Goal: Information Seeking & Learning: Learn about a topic

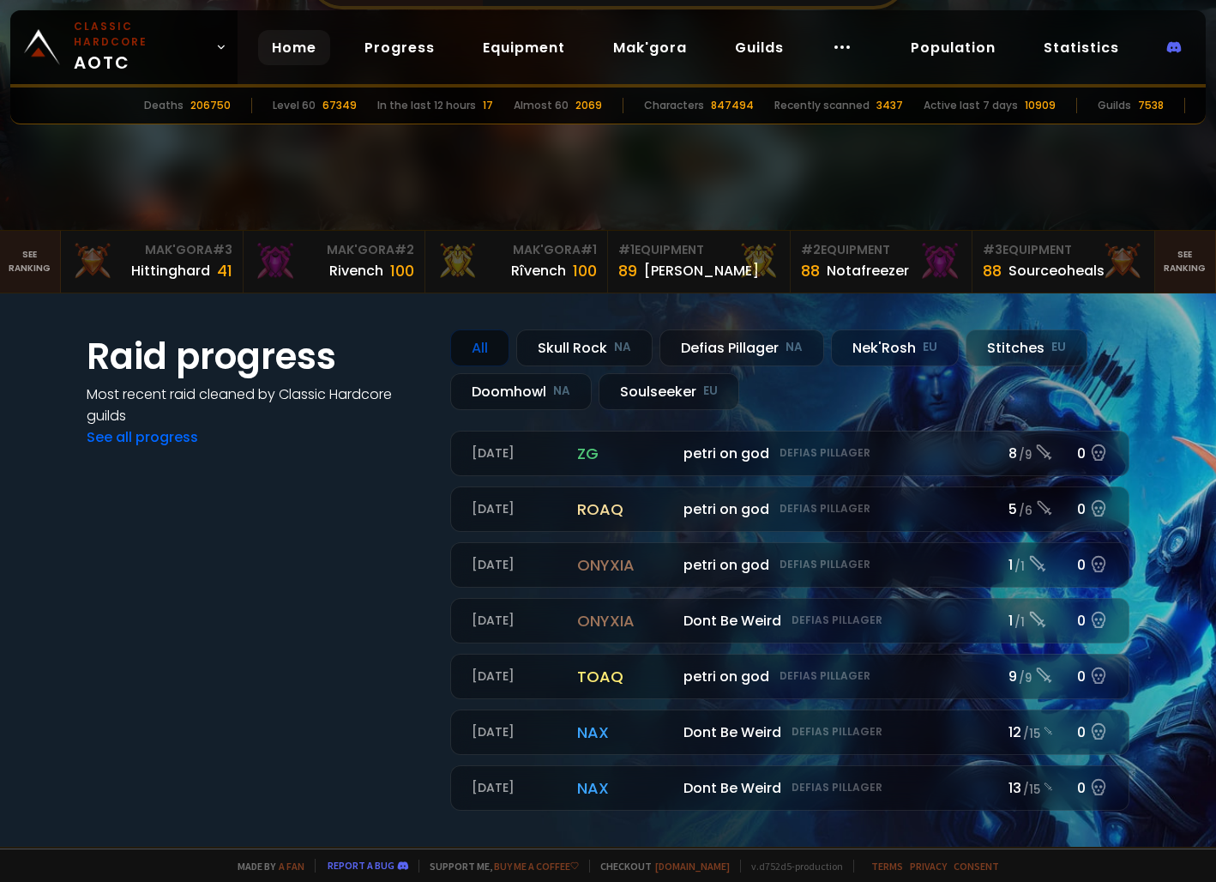
scroll to position [429, 0]
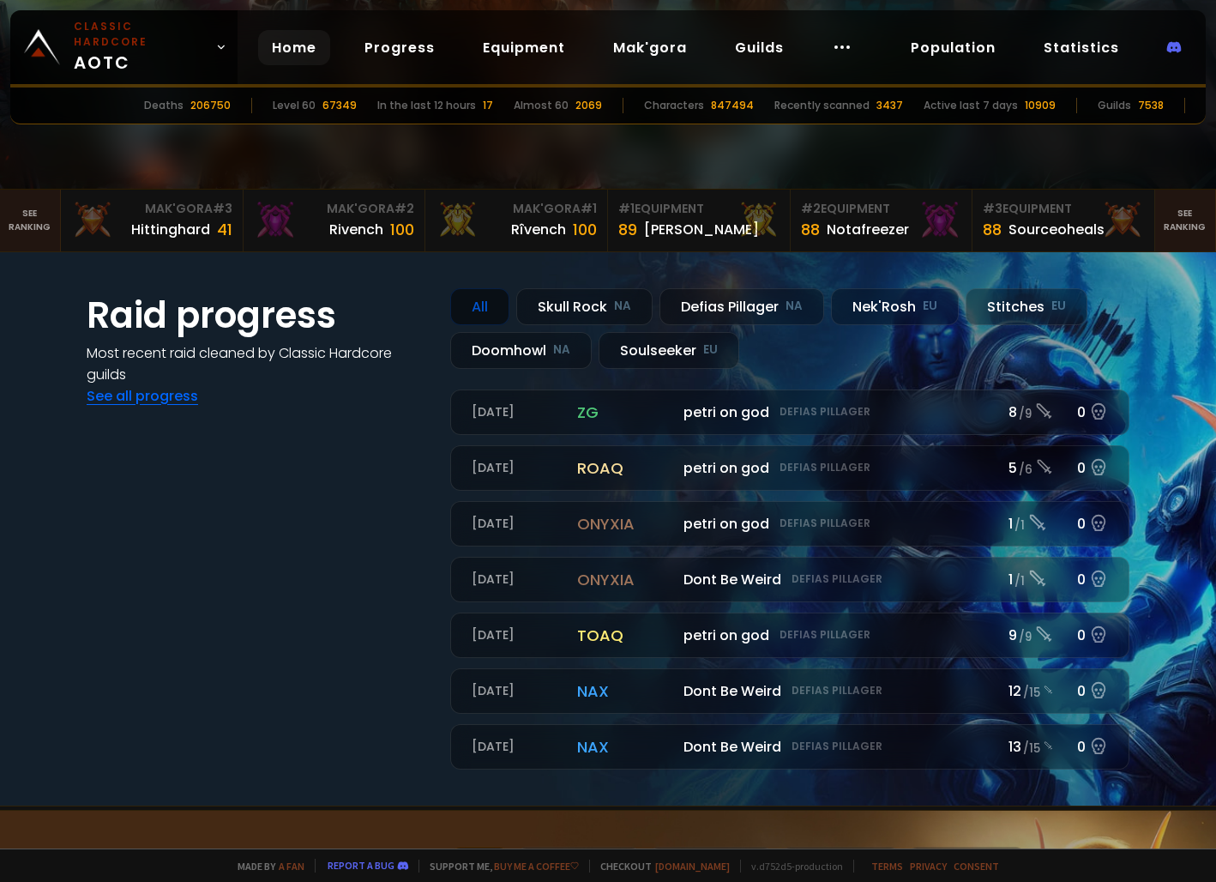
click at [133, 400] on link "See all progress" at bounding box center [142, 396] width 111 height 20
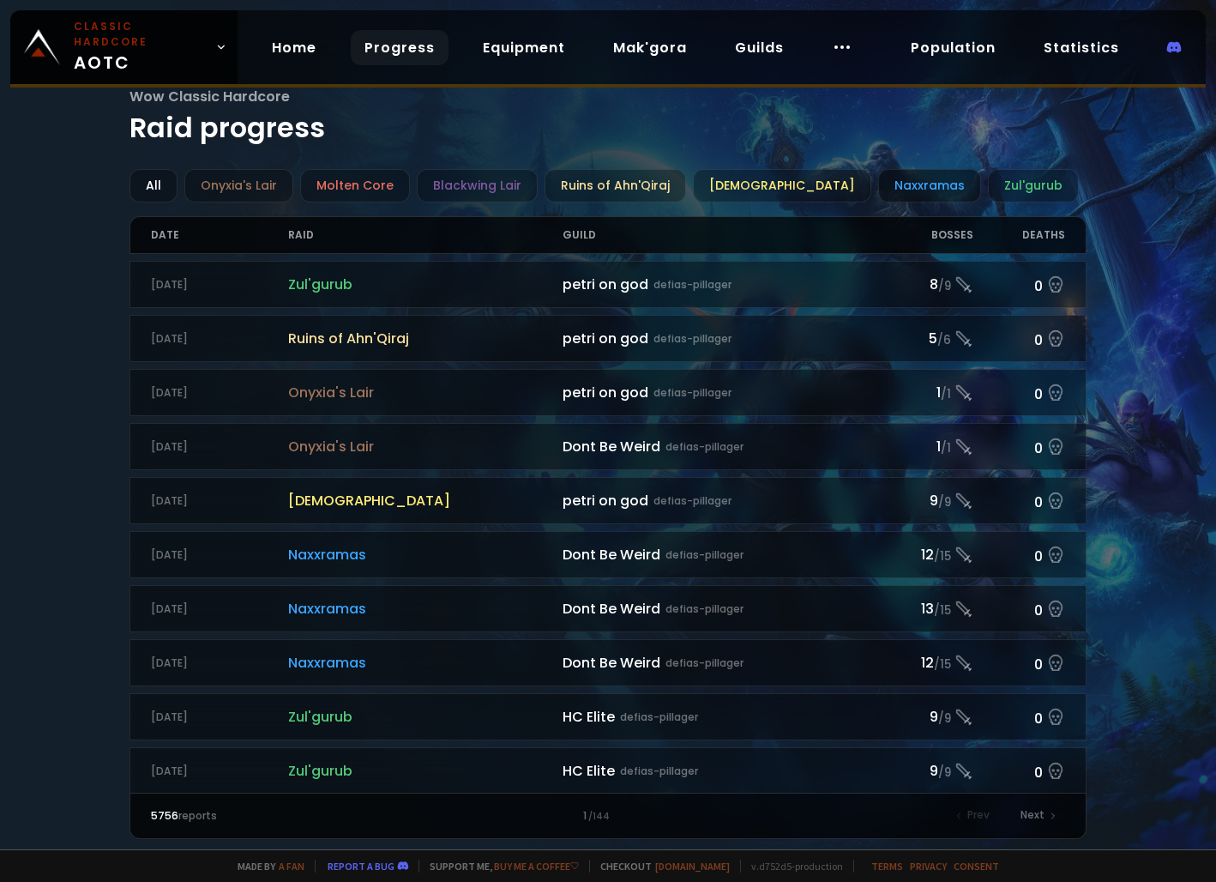
click at [899, 182] on div "Naxxramas" at bounding box center [929, 185] width 103 height 33
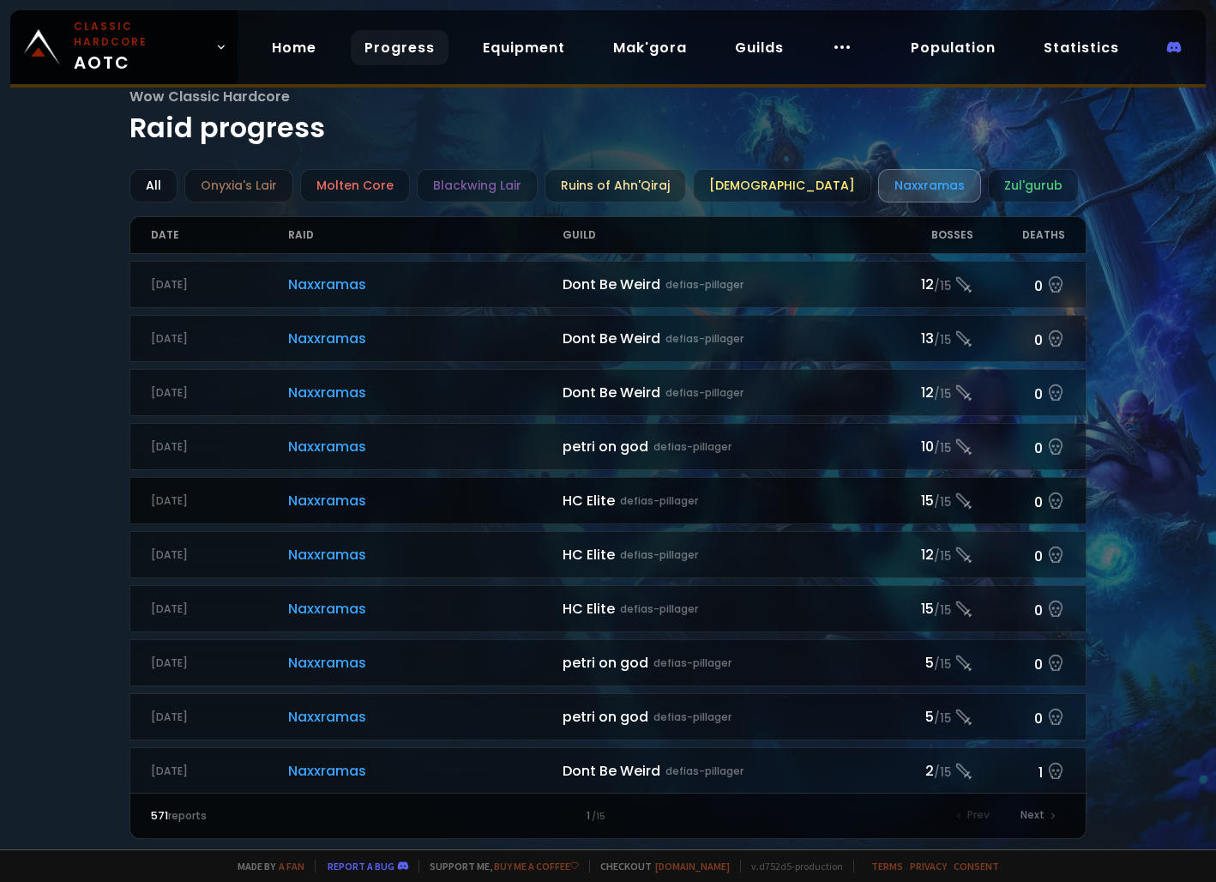
click at [312, 496] on span "Naxxramas" at bounding box center [425, 500] width 274 height 21
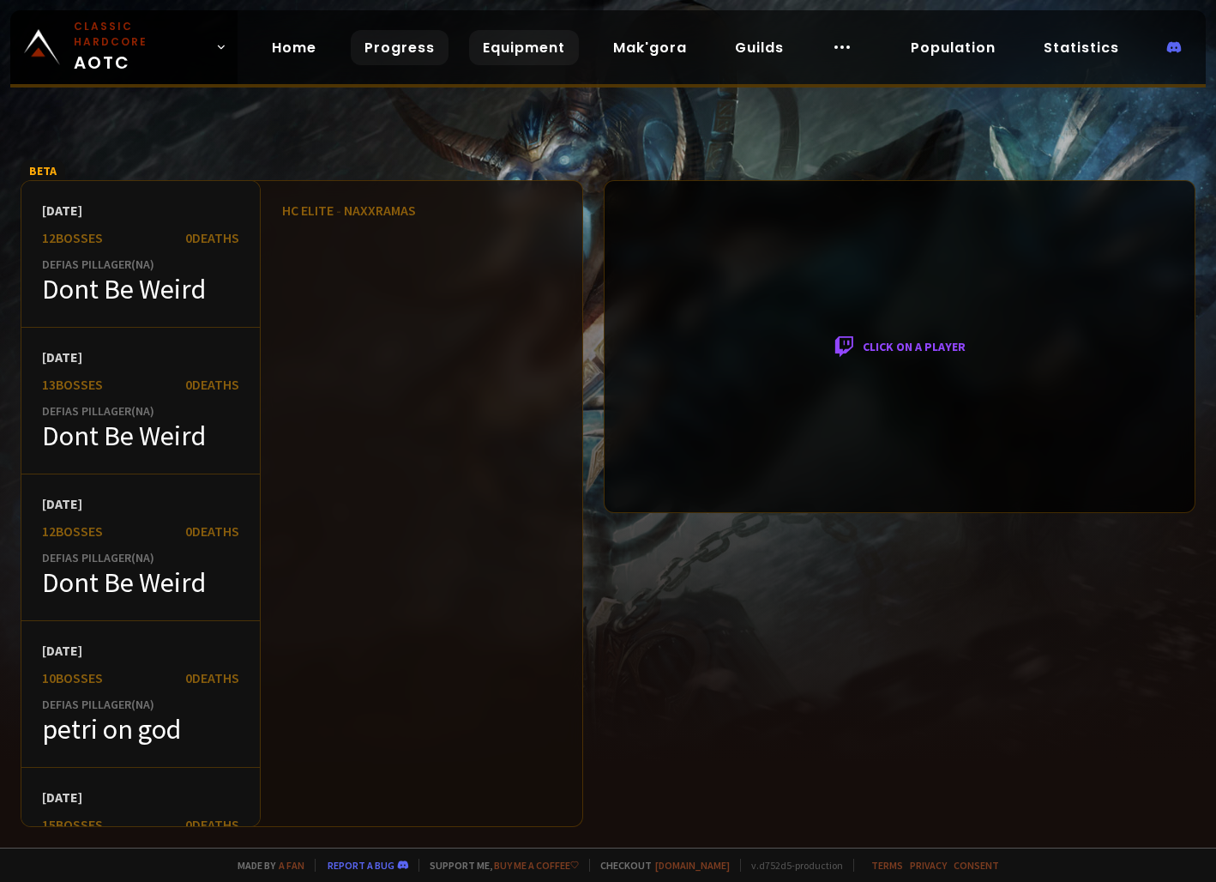
click at [521, 37] on link "Equipment" at bounding box center [524, 47] width 110 height 35
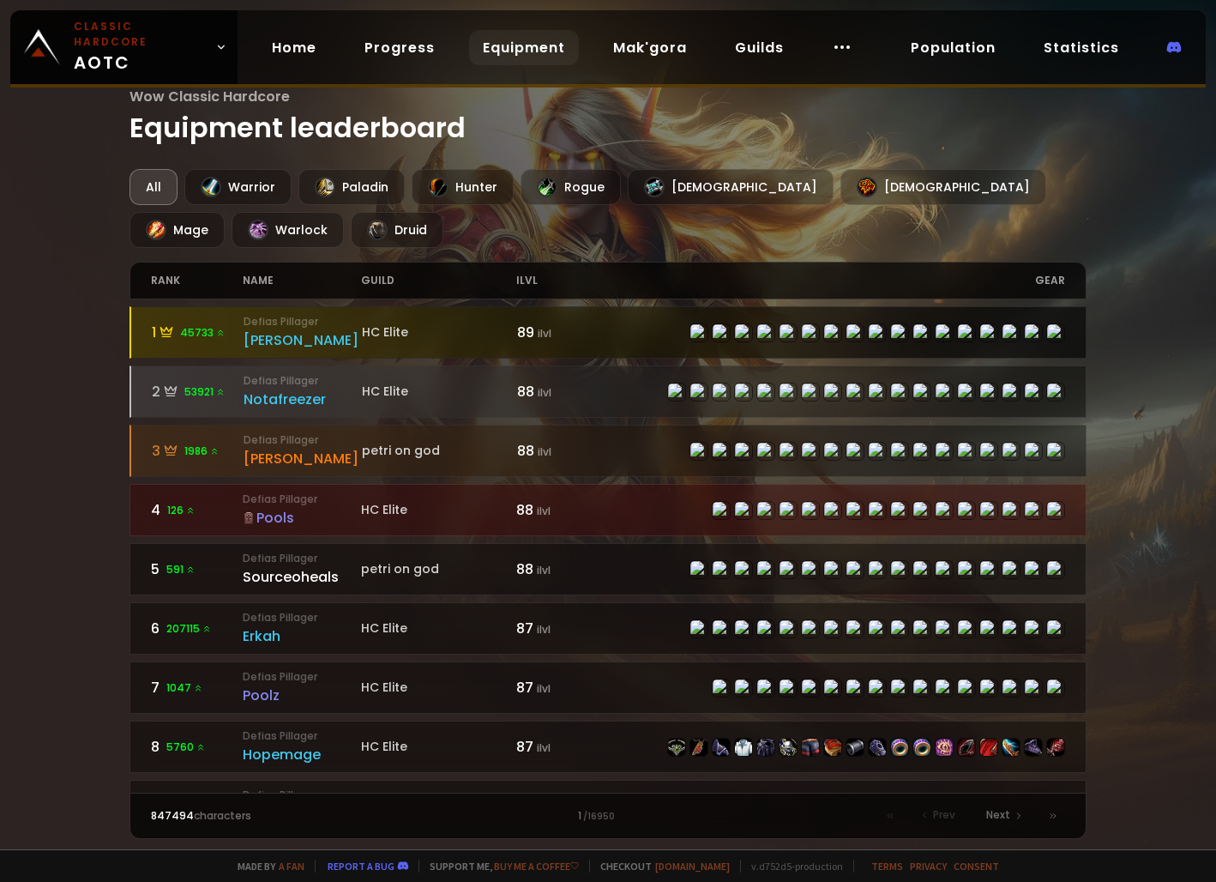
click at [266, 339] on div "[PERSON_NAME]" at bounding box center [303, 339] width 118 height 21
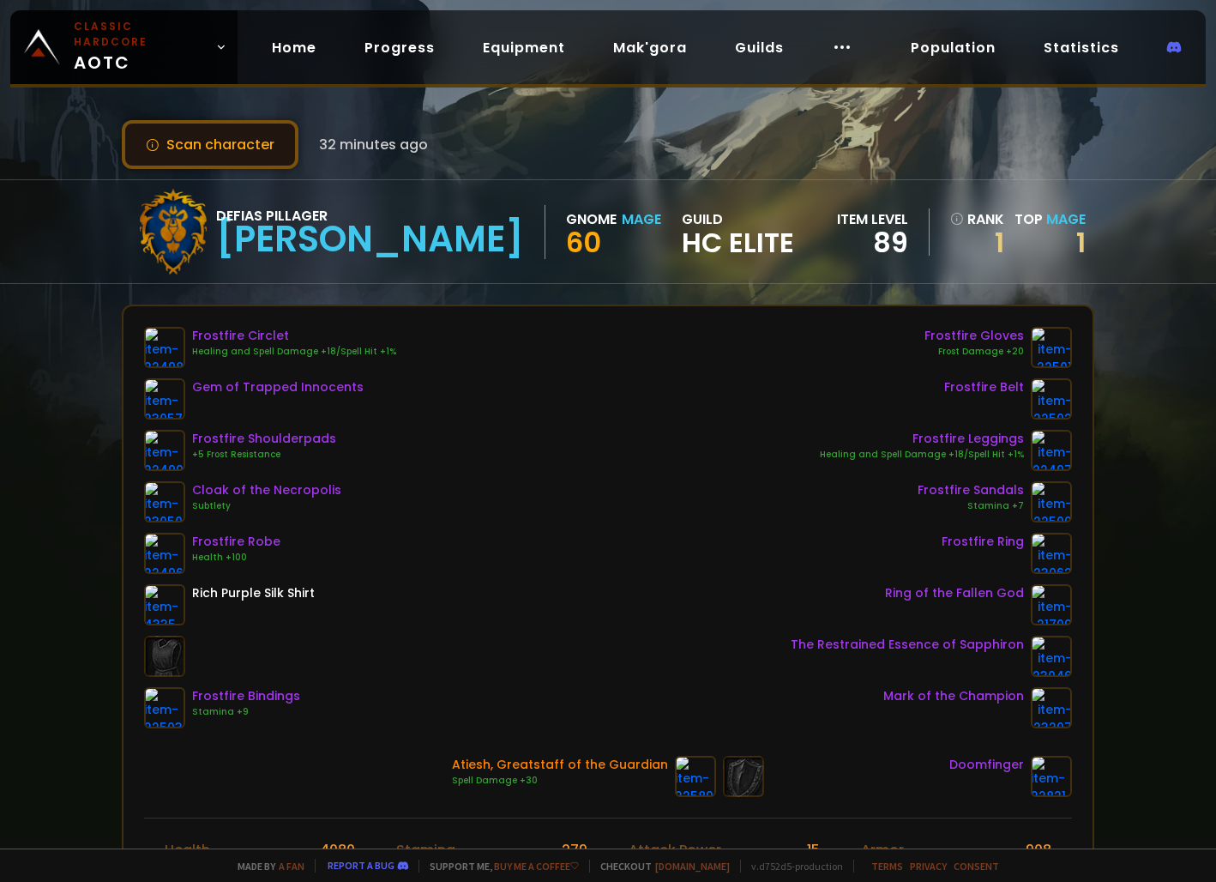
click at [244, 152] on button "Scan character" at bounding box center [210, 144] width 177 height 49
click at [366, 41] on link "Progress" at bounding box center [400, 47] width 98 height 35
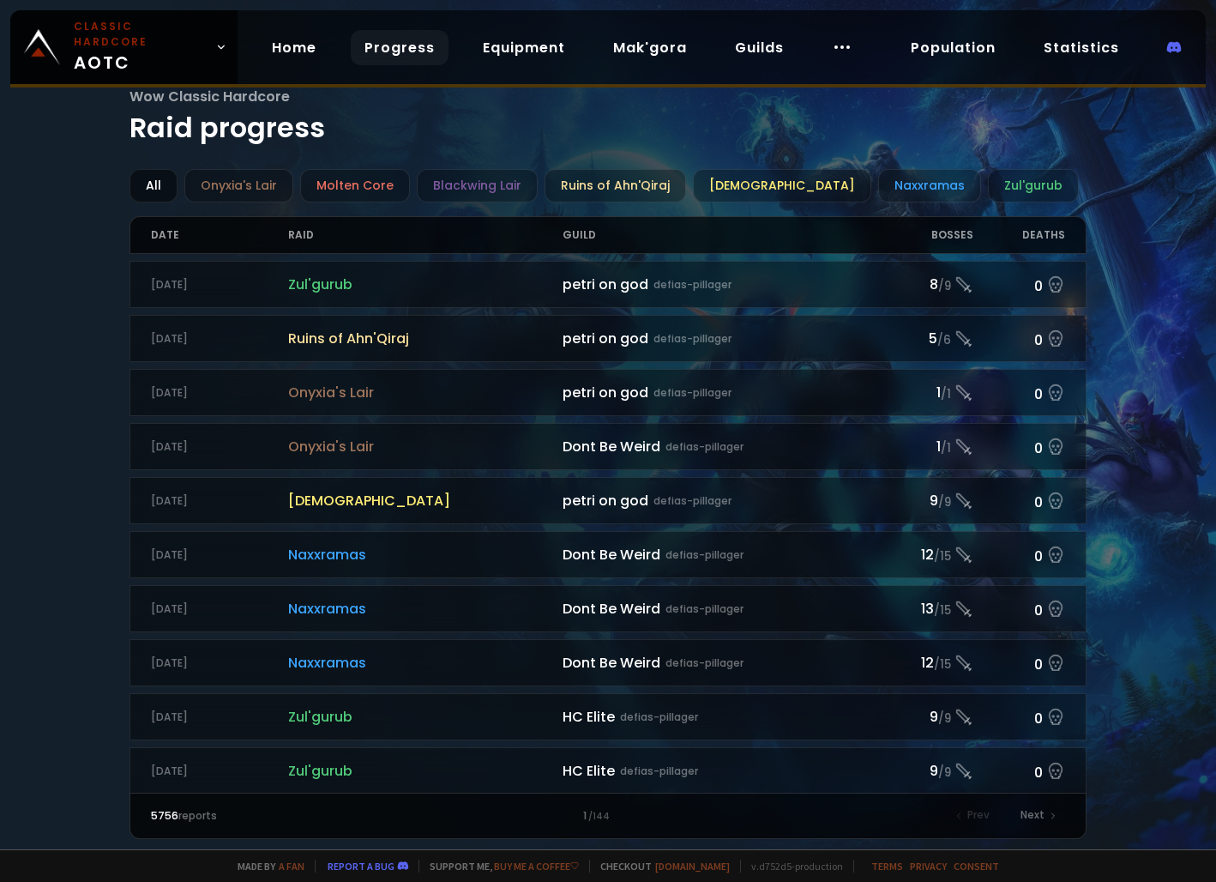
click at [150, 178] on div "All" at bounding box center [153, 185] width 48 height 33
click at [982, 42] on link "Population" at bounding box center [953, 47] width 112 height 35
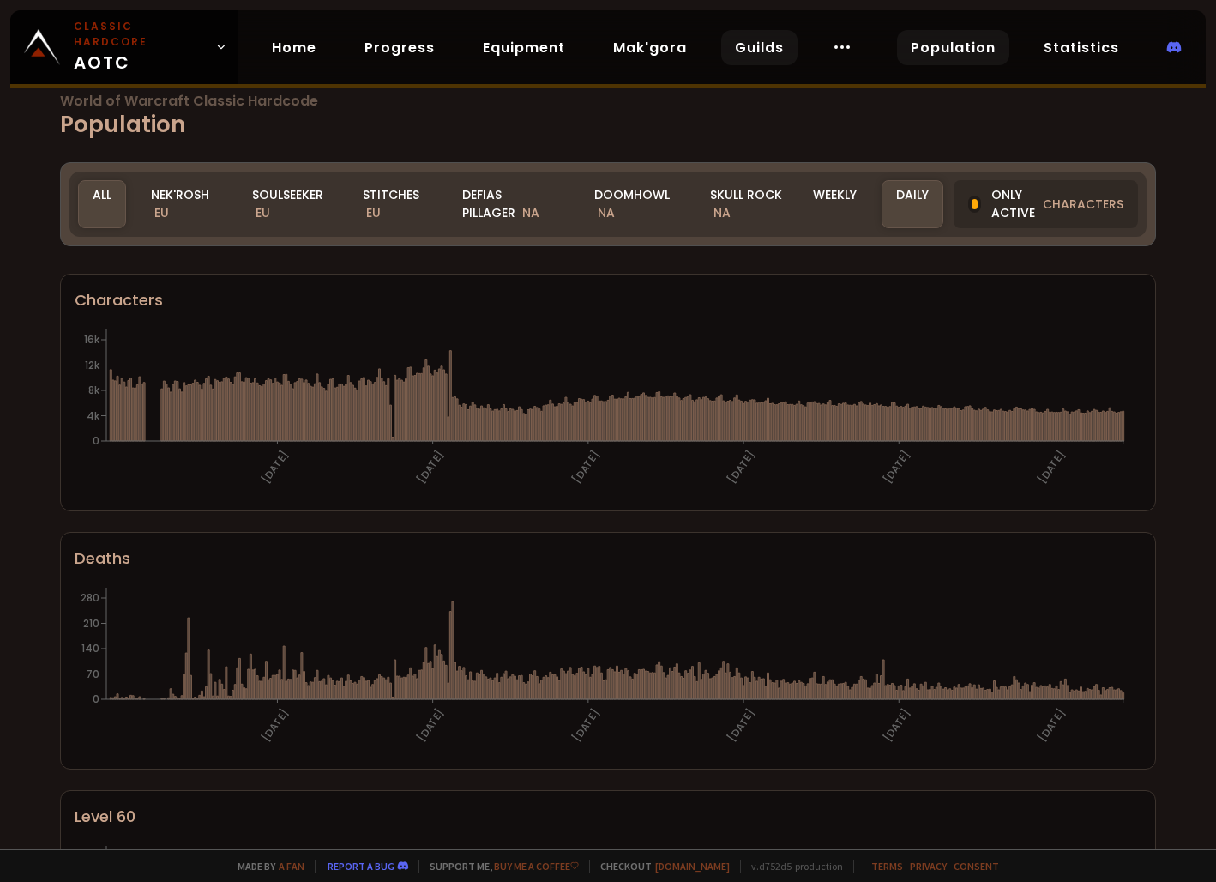
click at [741, 40] on link "Guilds" at bounding box center [759, 47] width 76 height 35
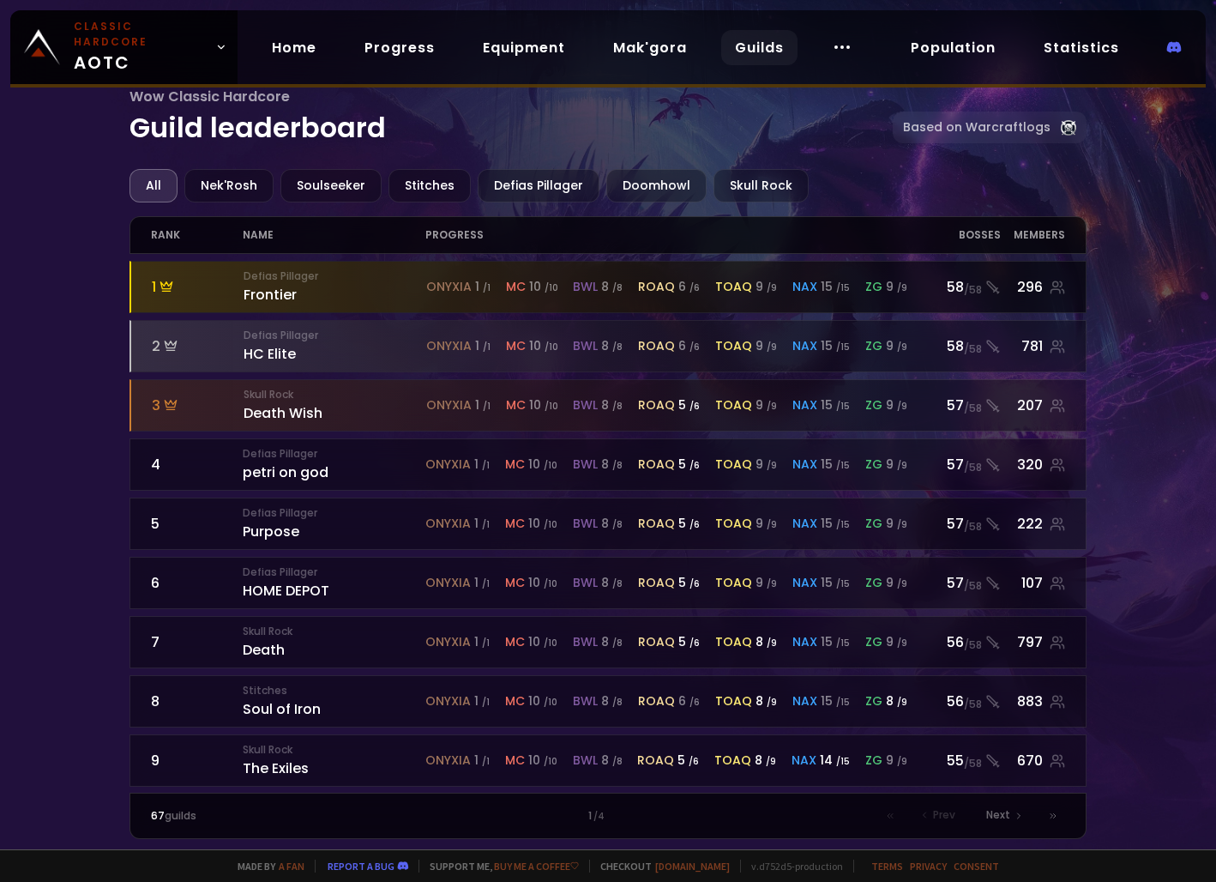
click at [277, 282] on small "Defias Pillager" at bounding box center [335, 275] width 183 height 15
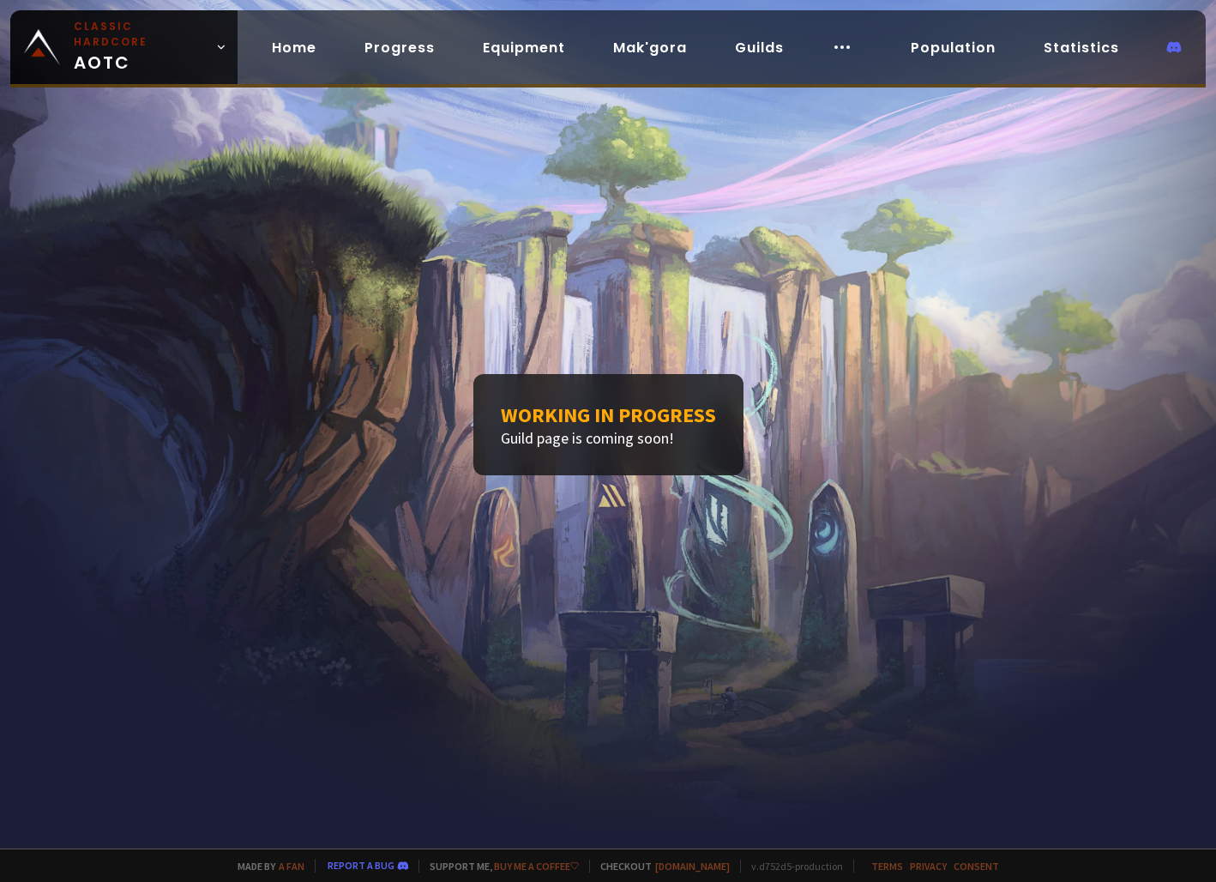
drag, startPoint x: 737, startPoint y: 458, endPoint x: 750, endPoint y: 461, distance: 14.1
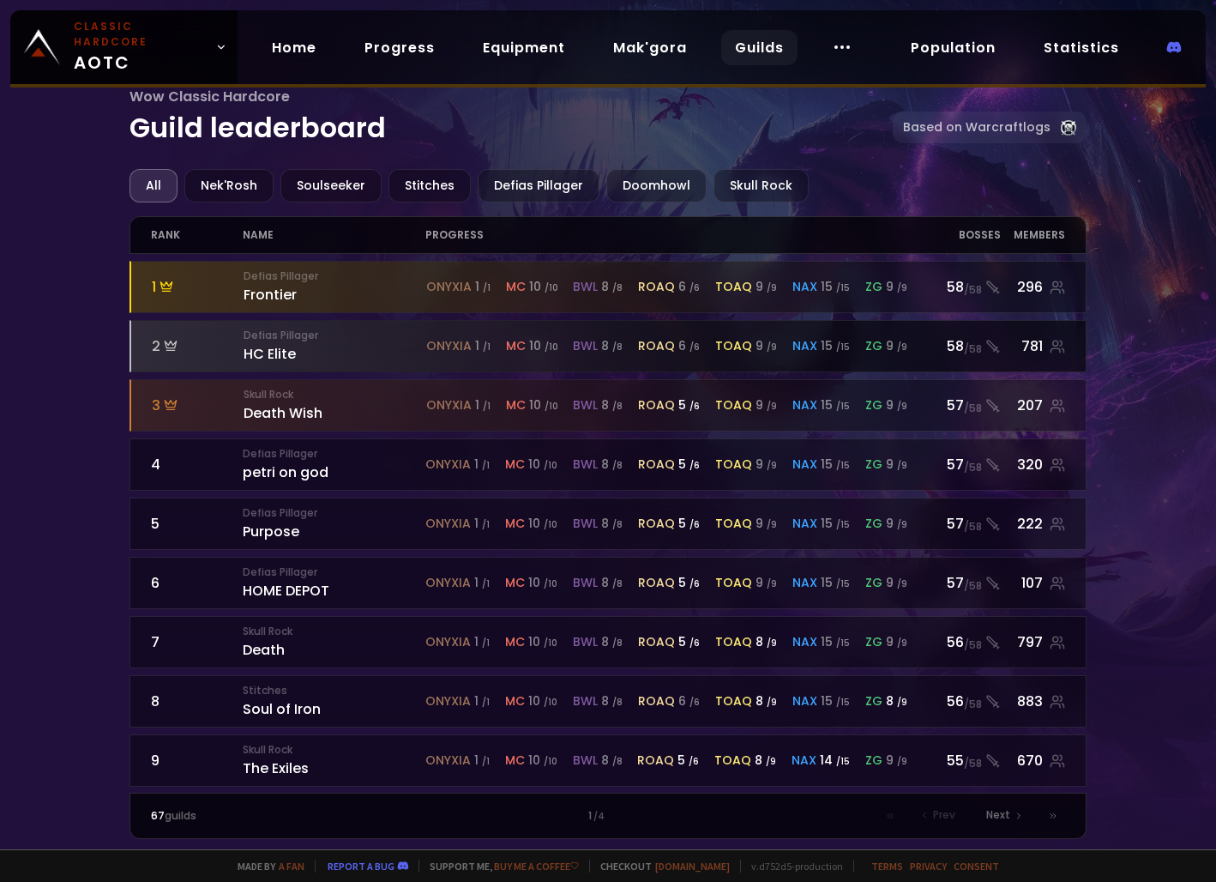
click at [263, 337] on small "Defias Pillager" at bounding box center [335, 335] width 183 height 15
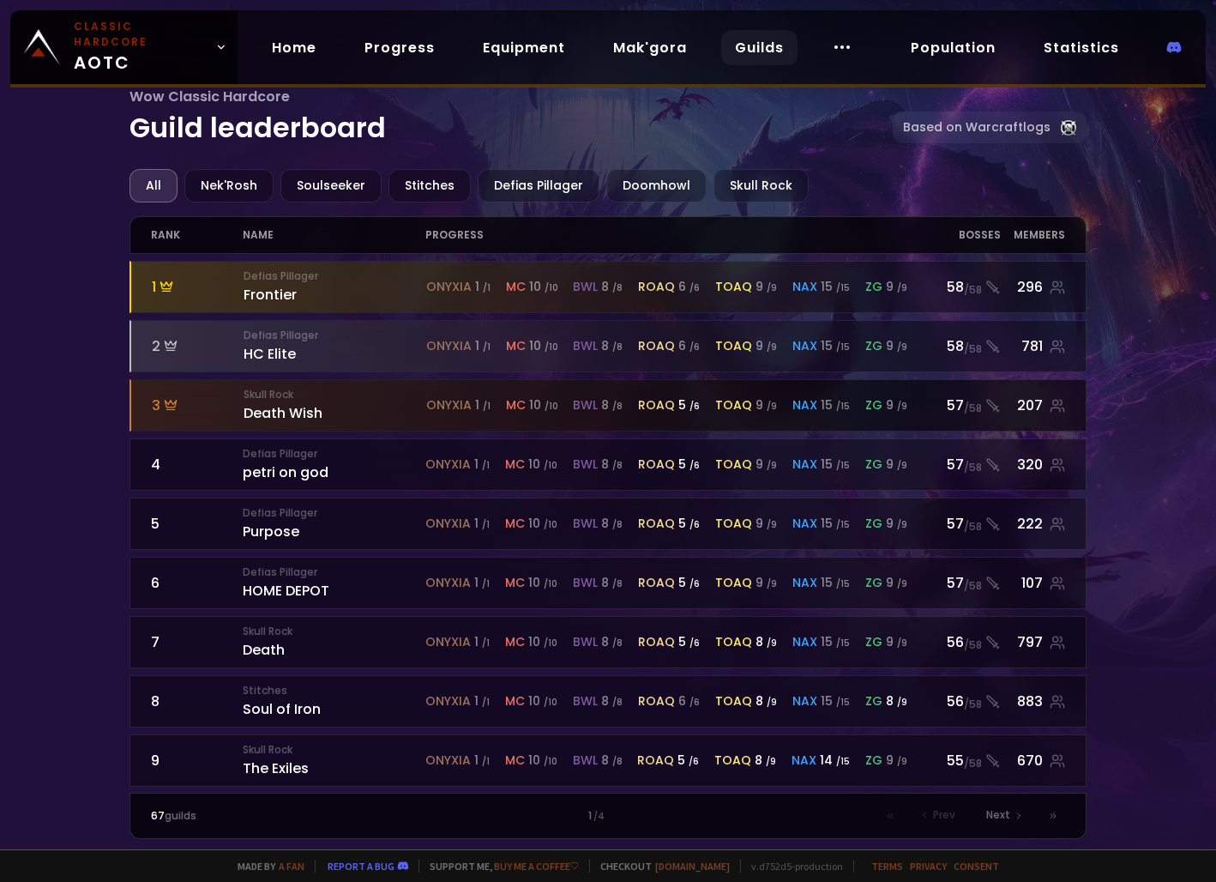
click at [325, 414] on div "Skull Rock Death Wish" at bounding box center [335, 405] width 183 height 37
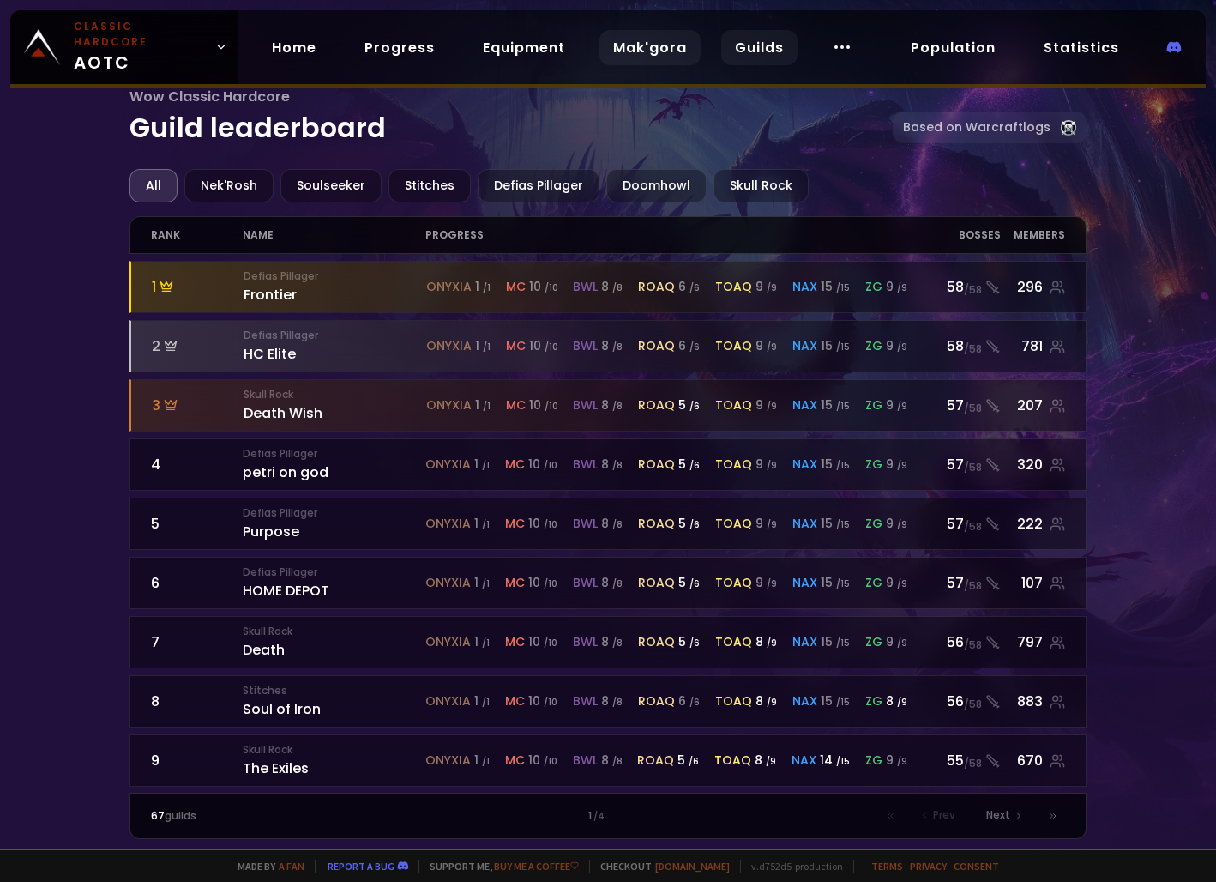
click at [619, 36] on link "Mak'gora" at bounding box center [649, 47] width 101 height 35
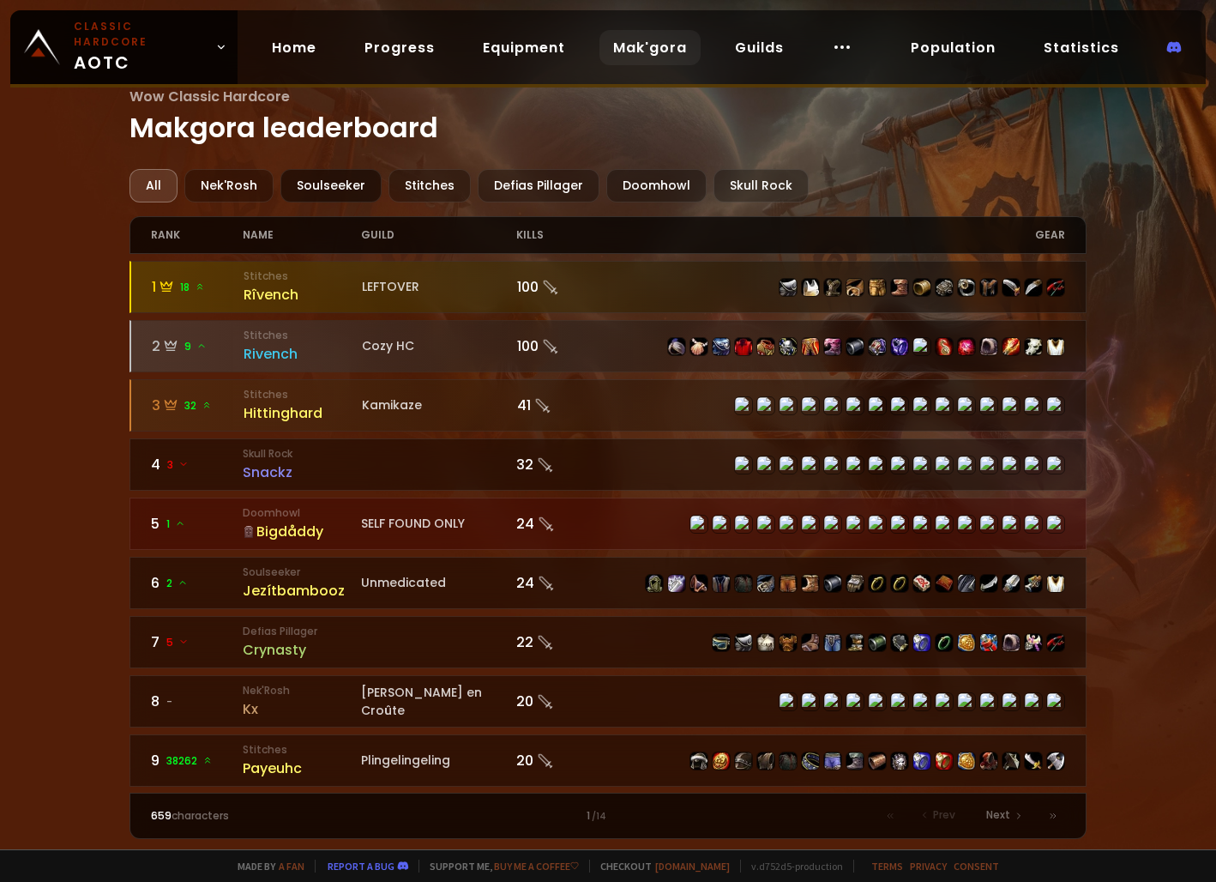
click at [327, 184] on div "Soulseeker" at bounding box center [330, 185] width 101 height 33
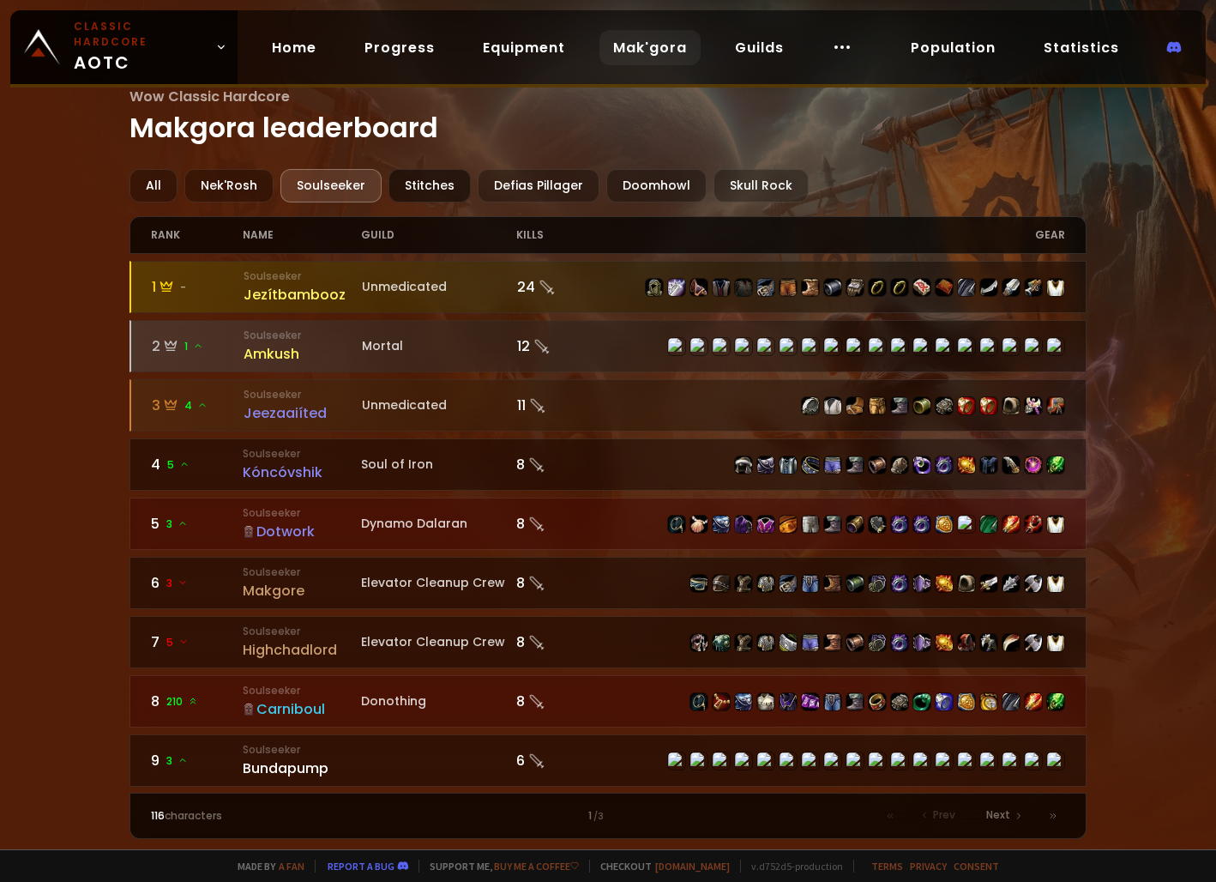
click at [438, 185] on div "Stitches" at bounding box center [429, 185] width 82 height 33
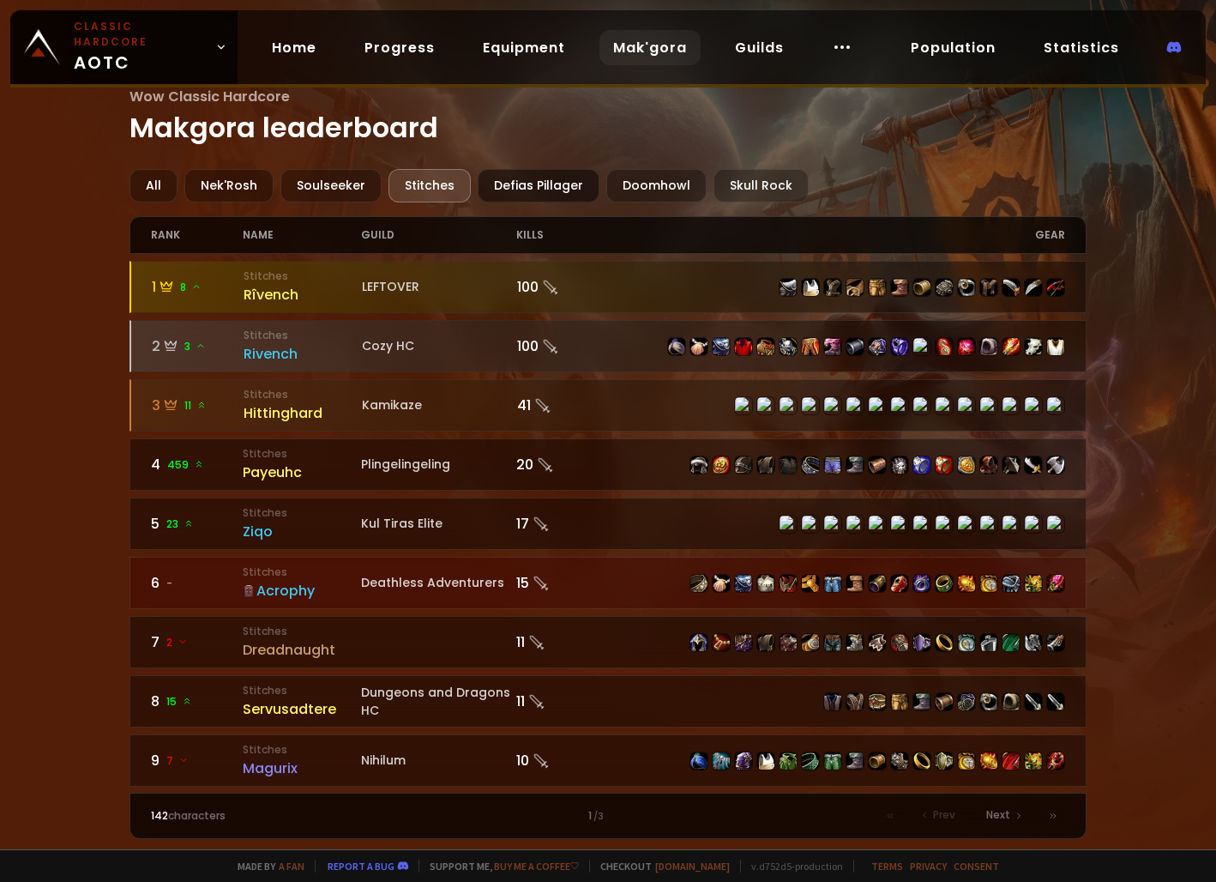
click at [549, 184] on div "Defias Pillager" at bounding box center [539, 185] width 122 height 33
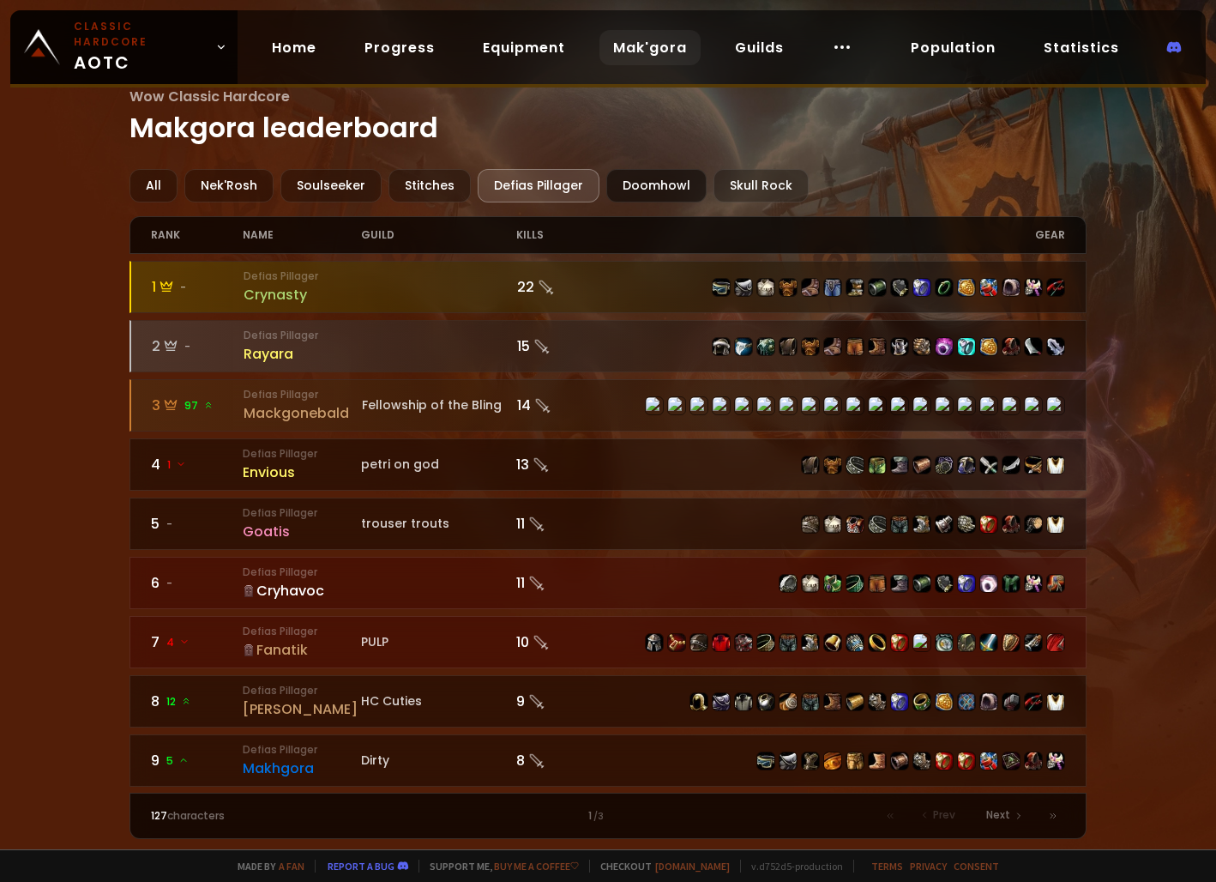
click at [674, 195] on div "Doomhowl" at bounding box center [656, 185] width 100 height 33
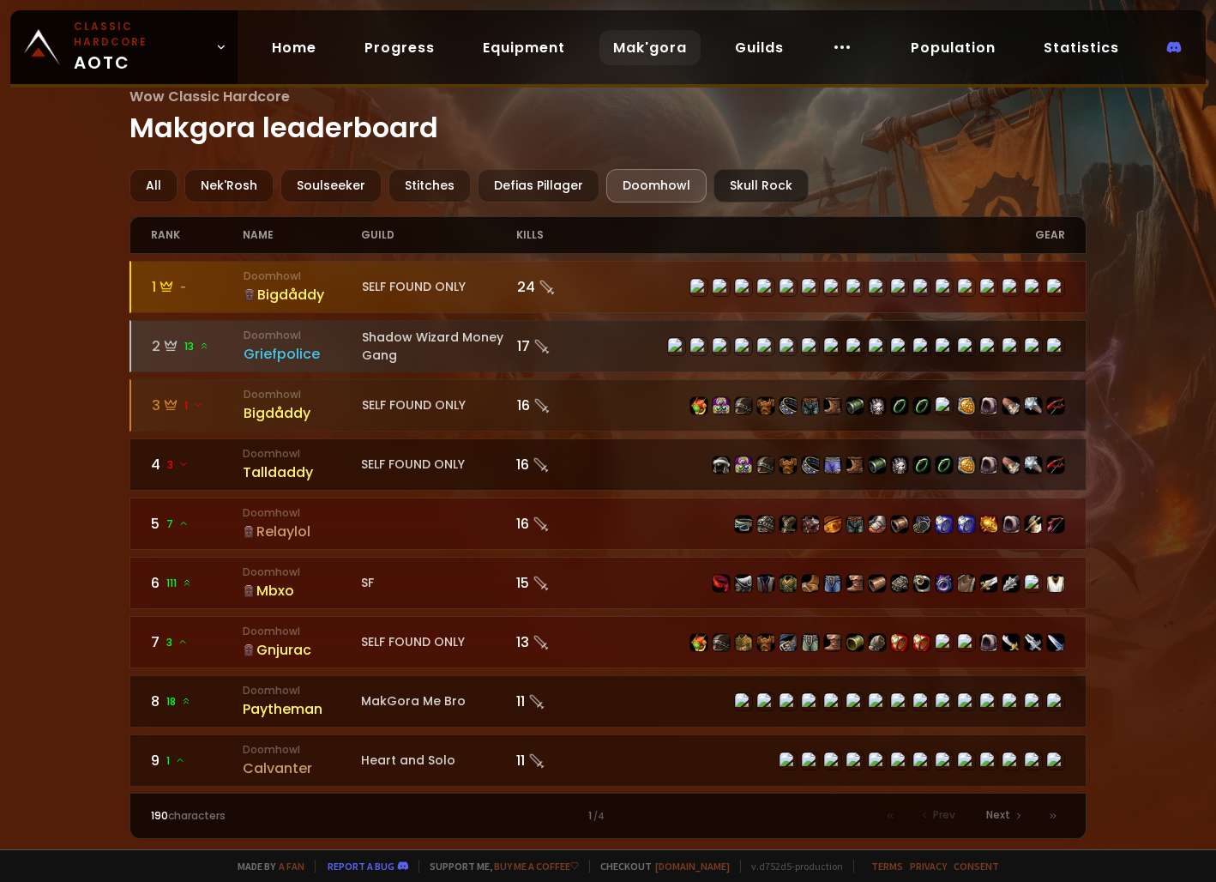
click at [734, 178] on div "Skull Rock" at bounding box center [760, 185] width 95 height 33
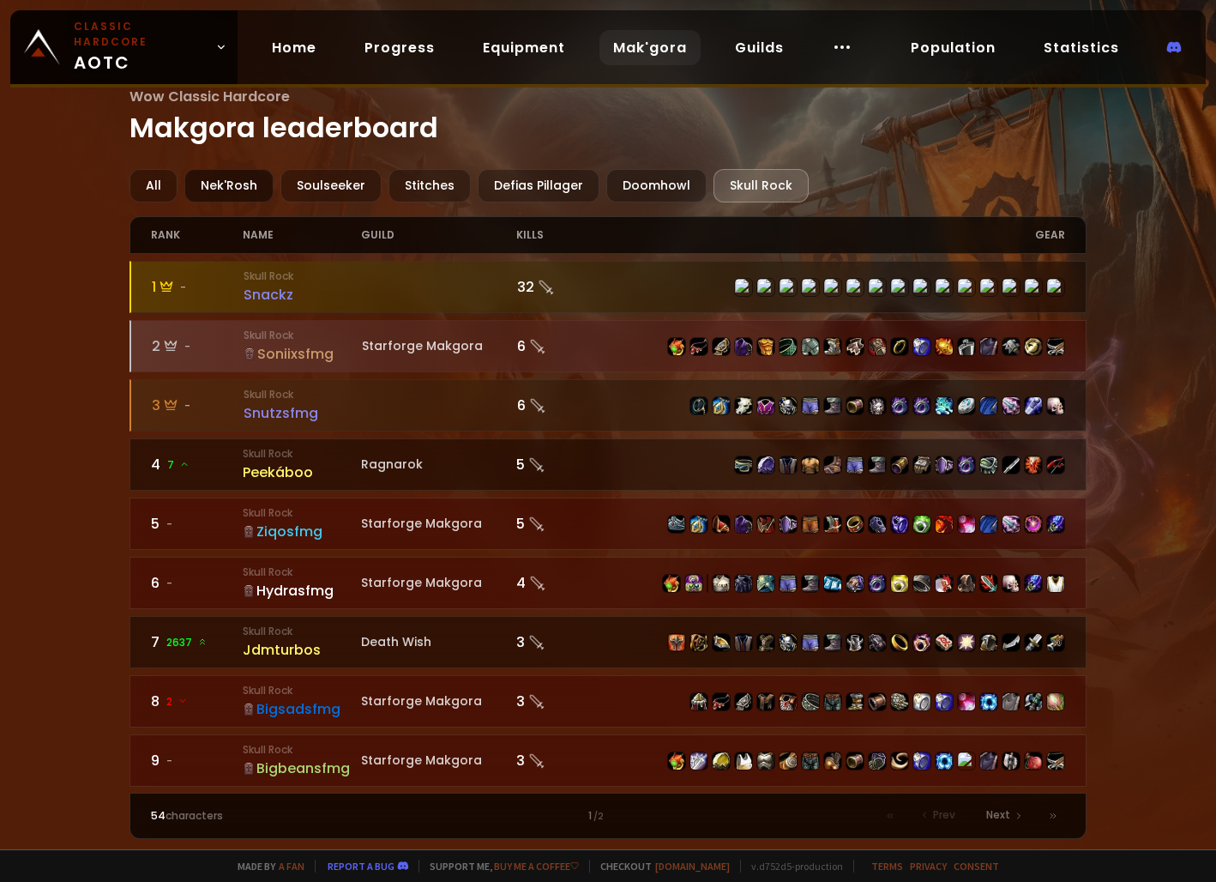
click at [239, 182] on div "Nek'Rosh" at bounding box center [228, 185] width 89 height 33
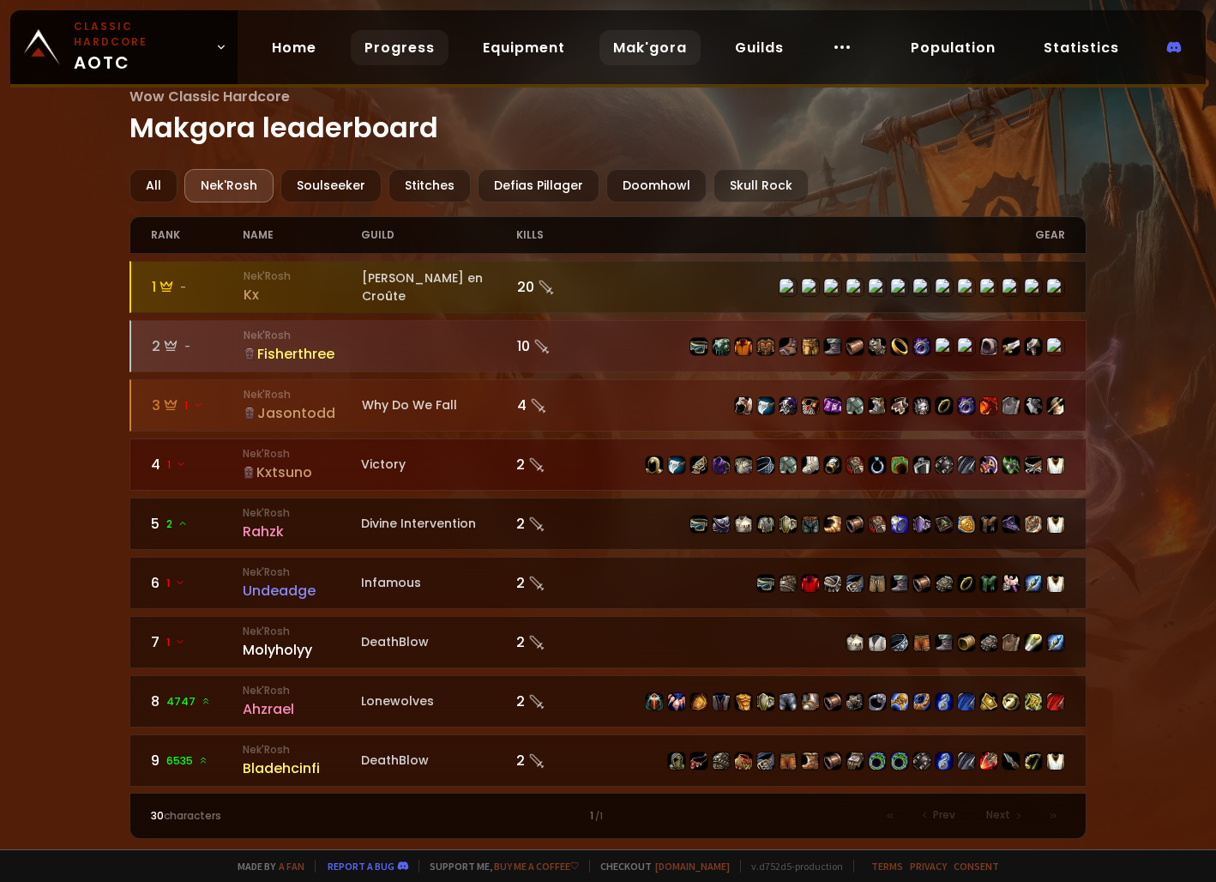
click at [392, 41] on link "Progress" at bounding box center [400, 47] width 98 height 35
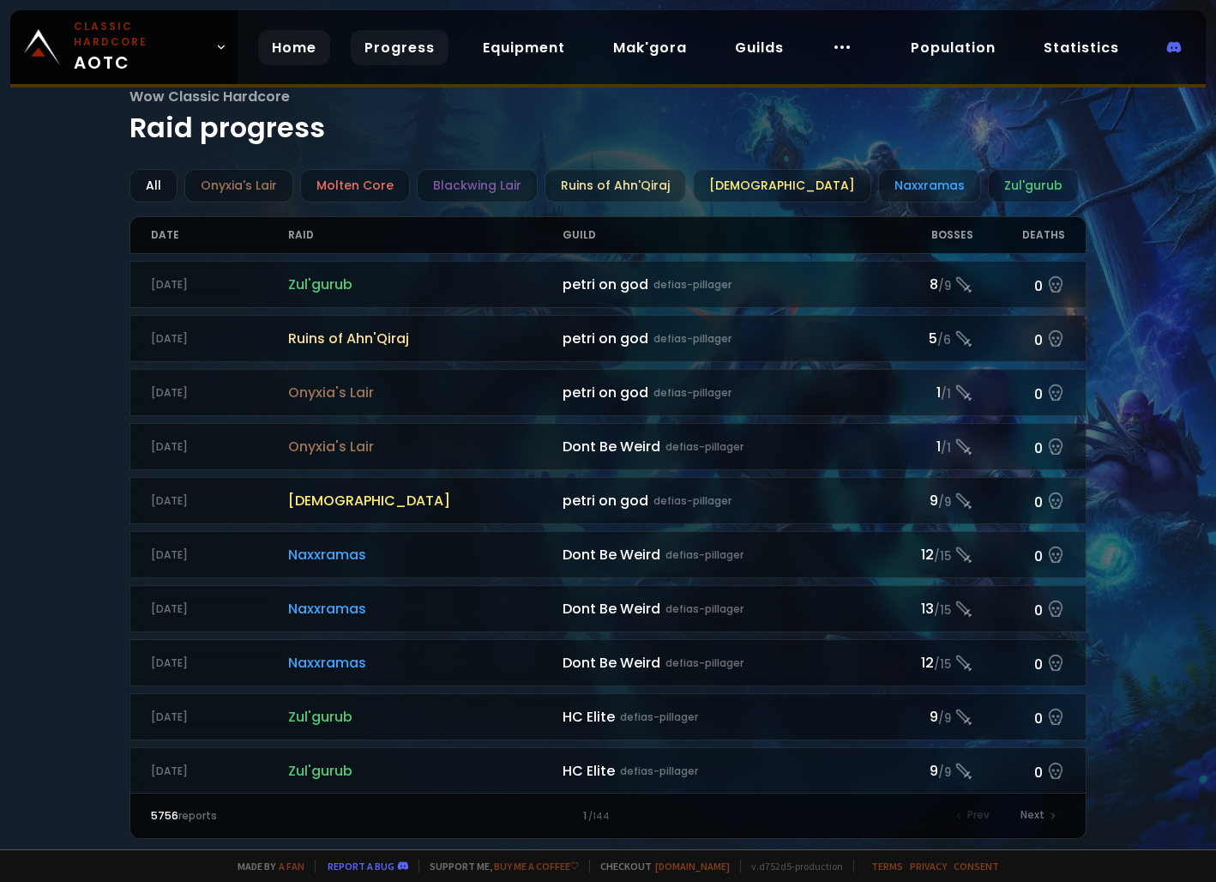
click at [310, 35] on link "Home" at bounding box center [294, 47] width 72 height 35
